Goal: Find specific page/section: Find specific page/section

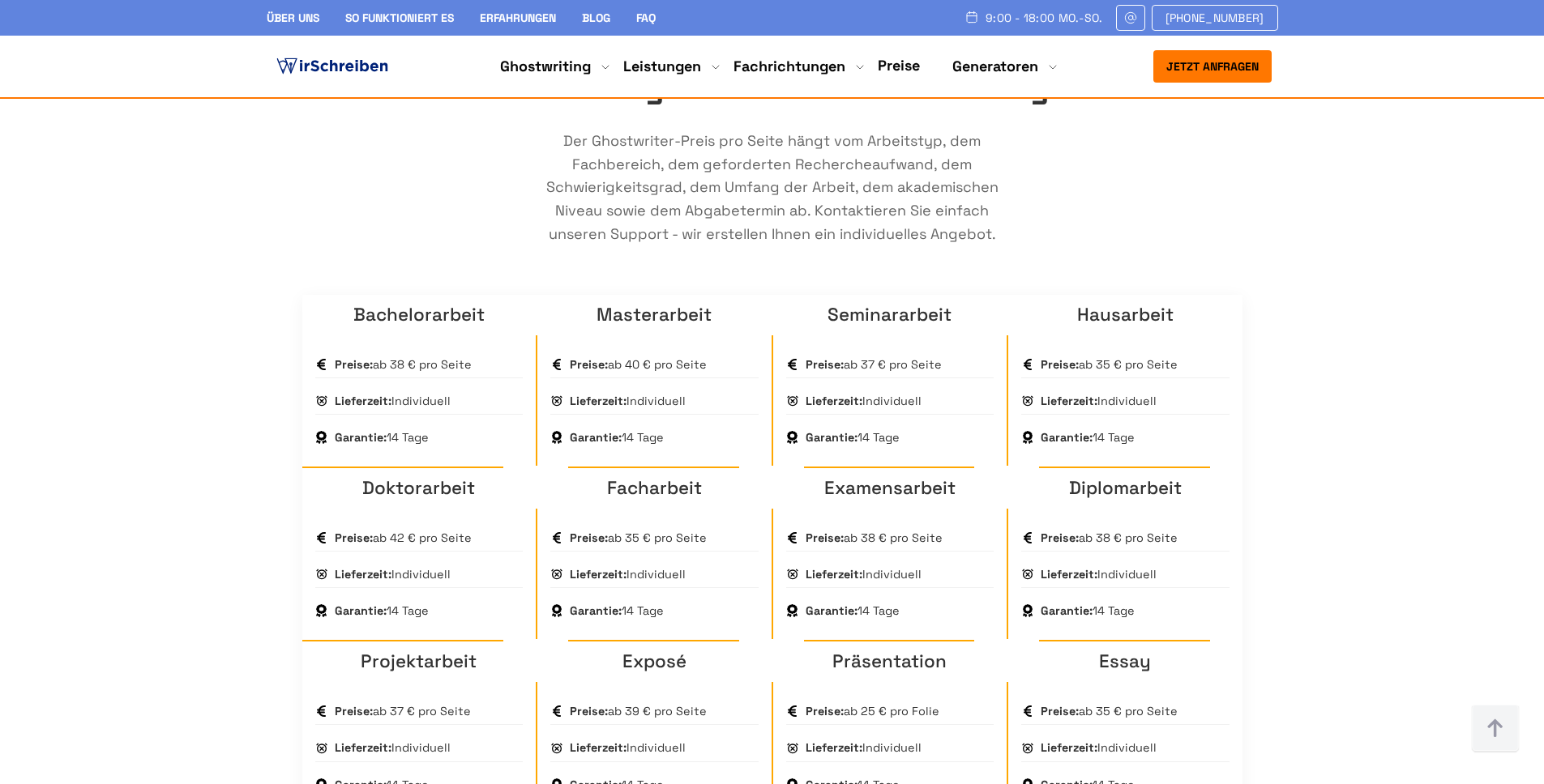
scroll to position [1071, 0]
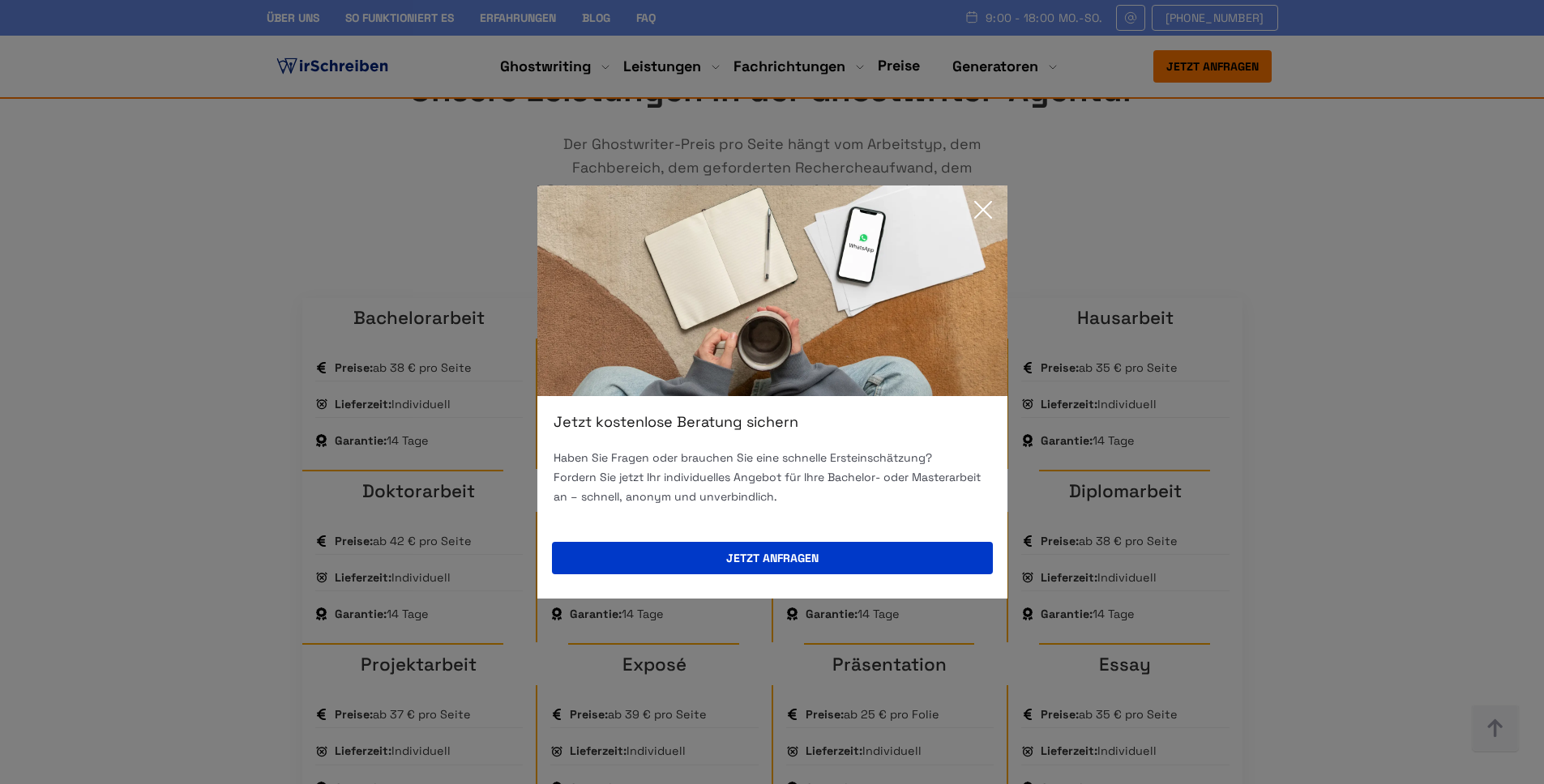
click at [981, 202] on icon at bounding box center [983, 209] width 32 height 32
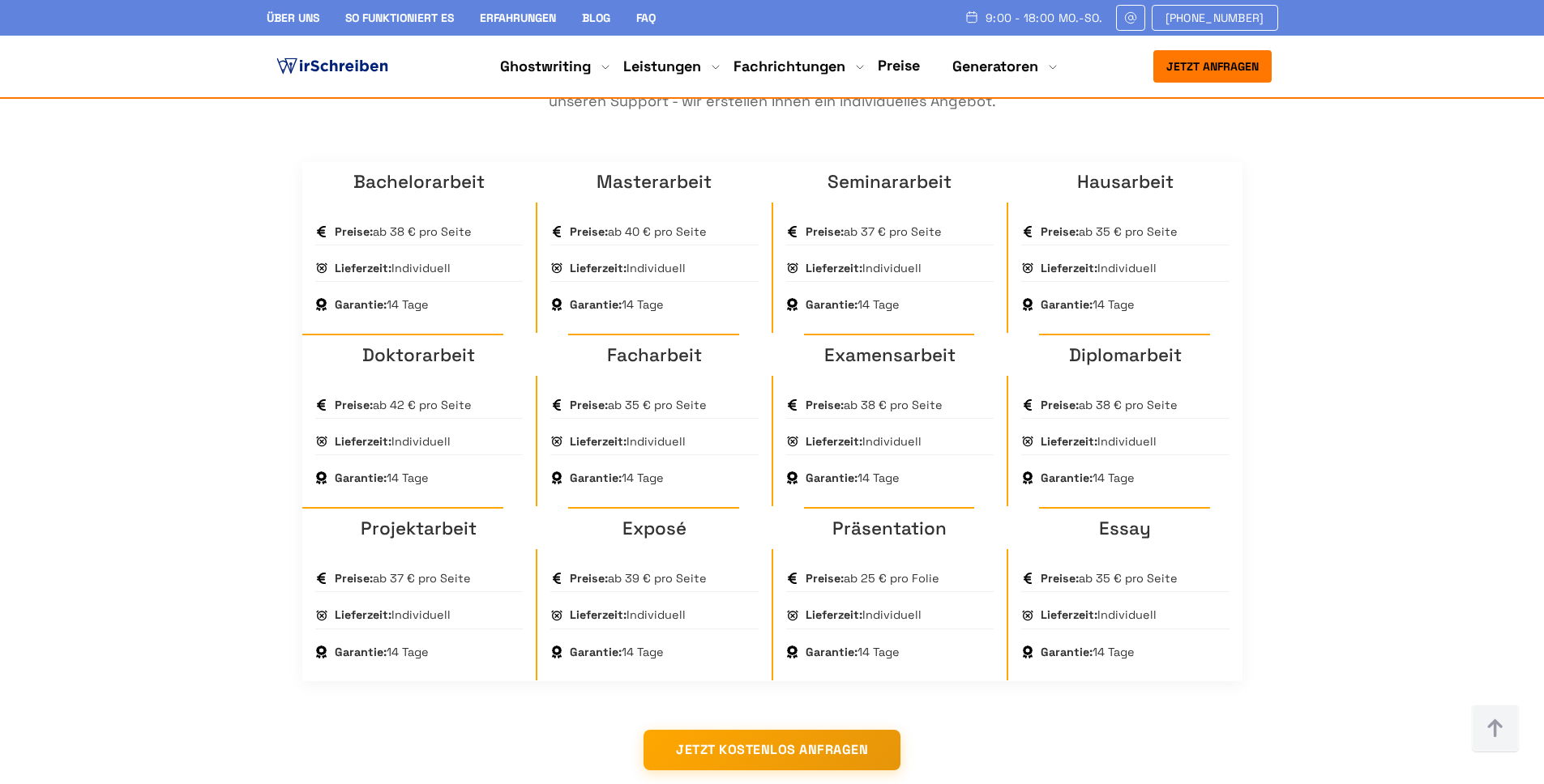
scroll to position [1388, 0]
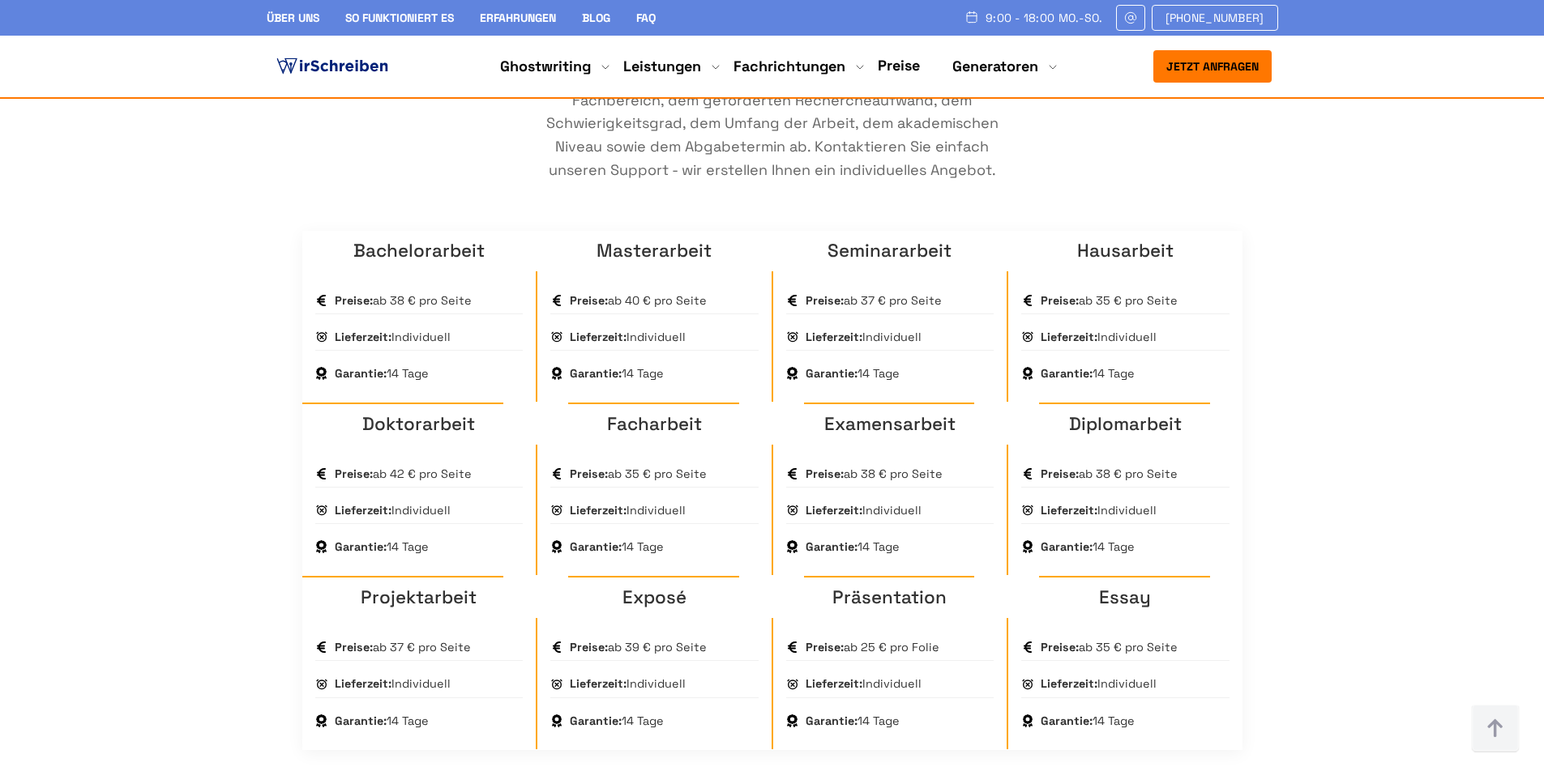
scroll to position [1019, 0]
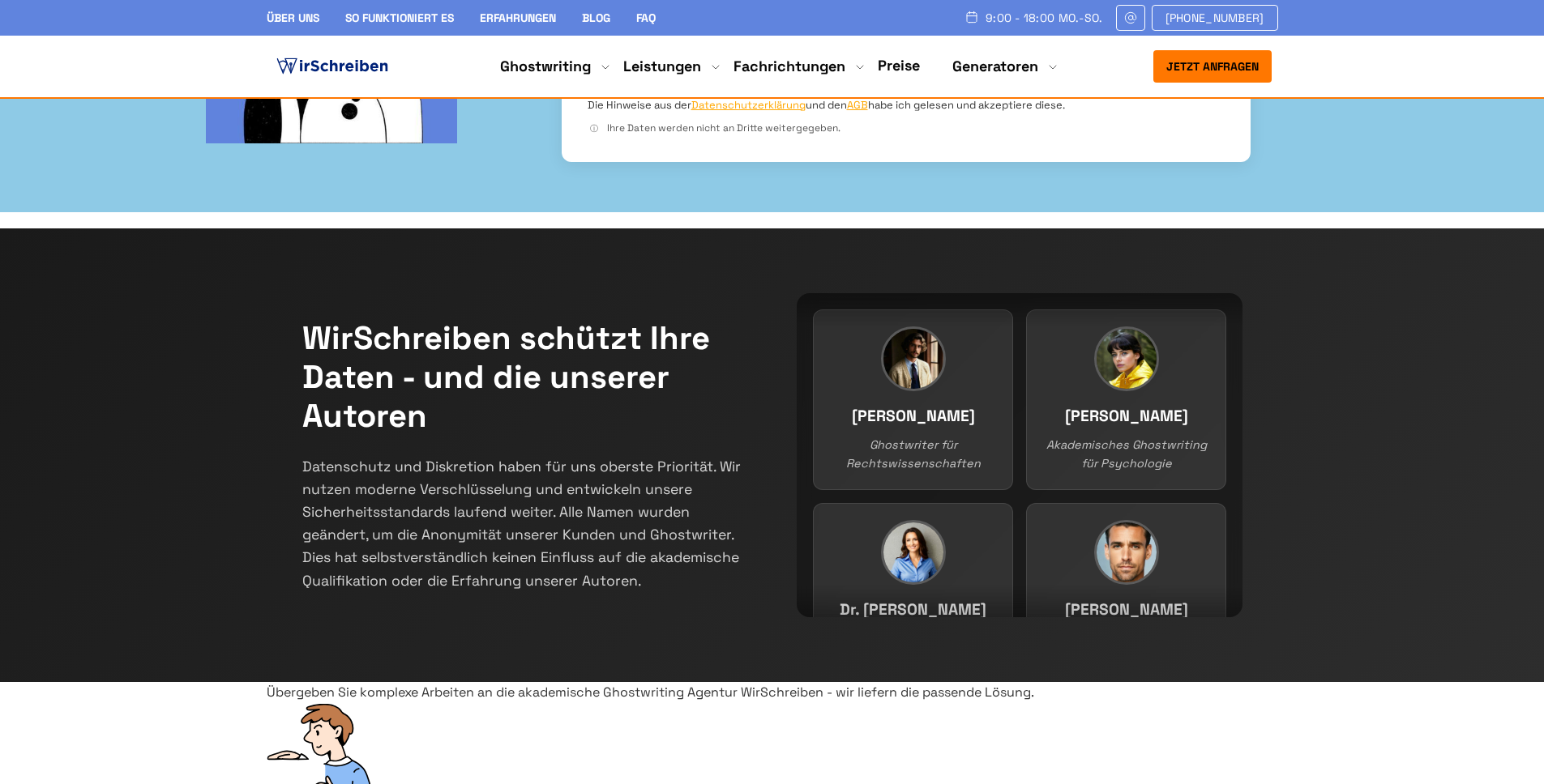
scroll to position [0, 0]
